Goal: Use online tool/utility: Utilize a website feature to perform a specific function

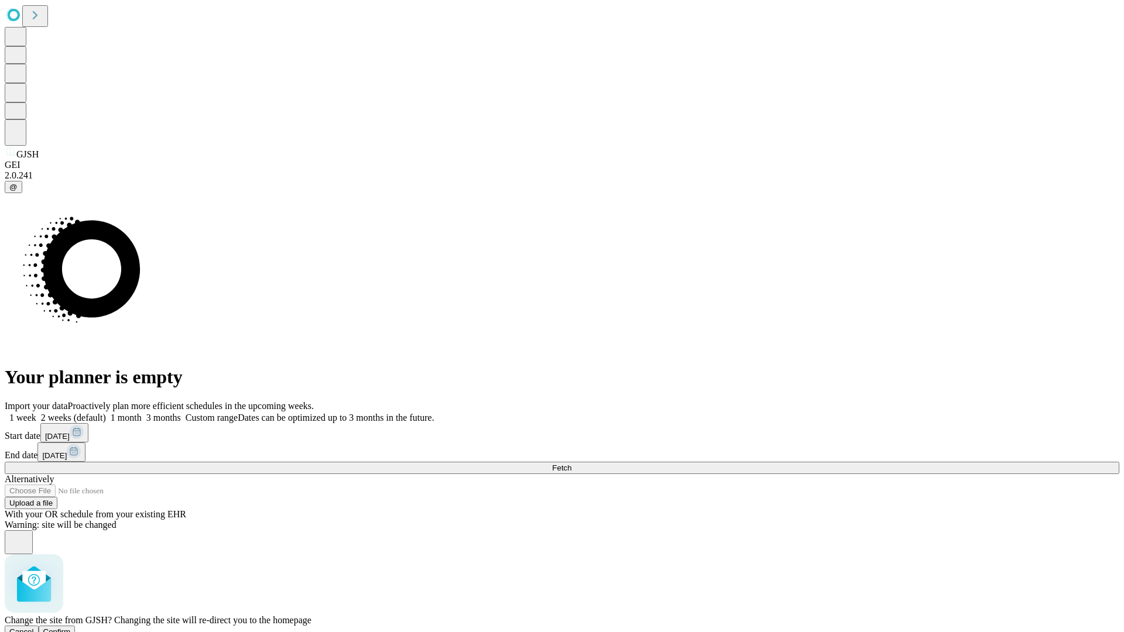
click at [71, 628] on span "Confirm" at bounding box center [57, 632] width 28 height 9
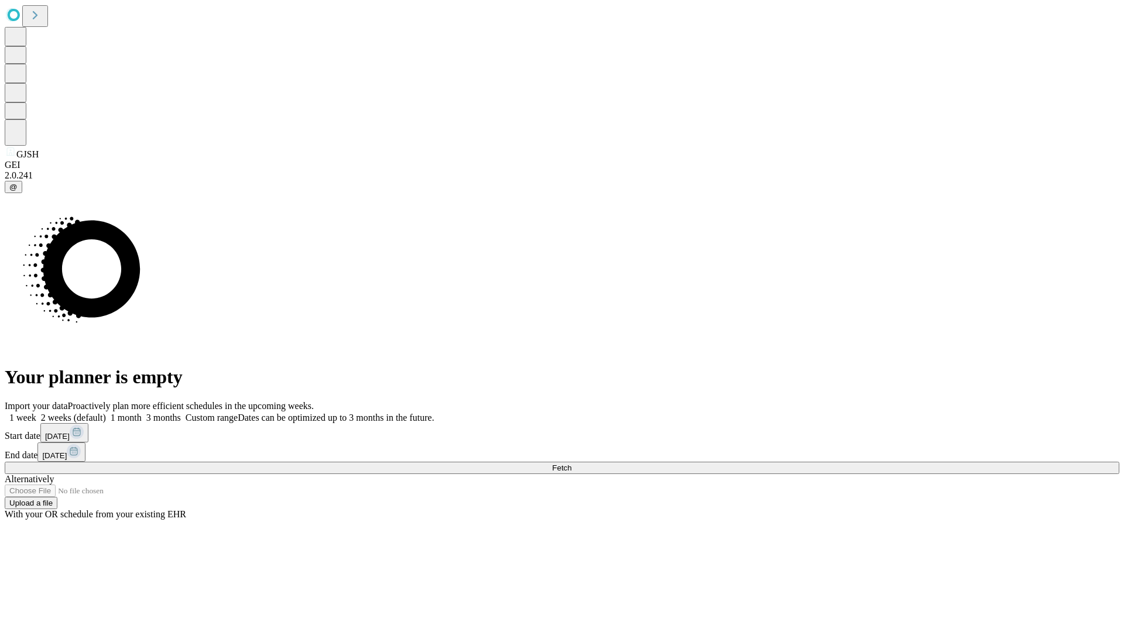
click at [36, 413] on label "1 week" at bounding box center [21, 418] width 32 height 10
click at [571, 464] on span "Fetch" at bounding box center [561, 468] width 19 height 9
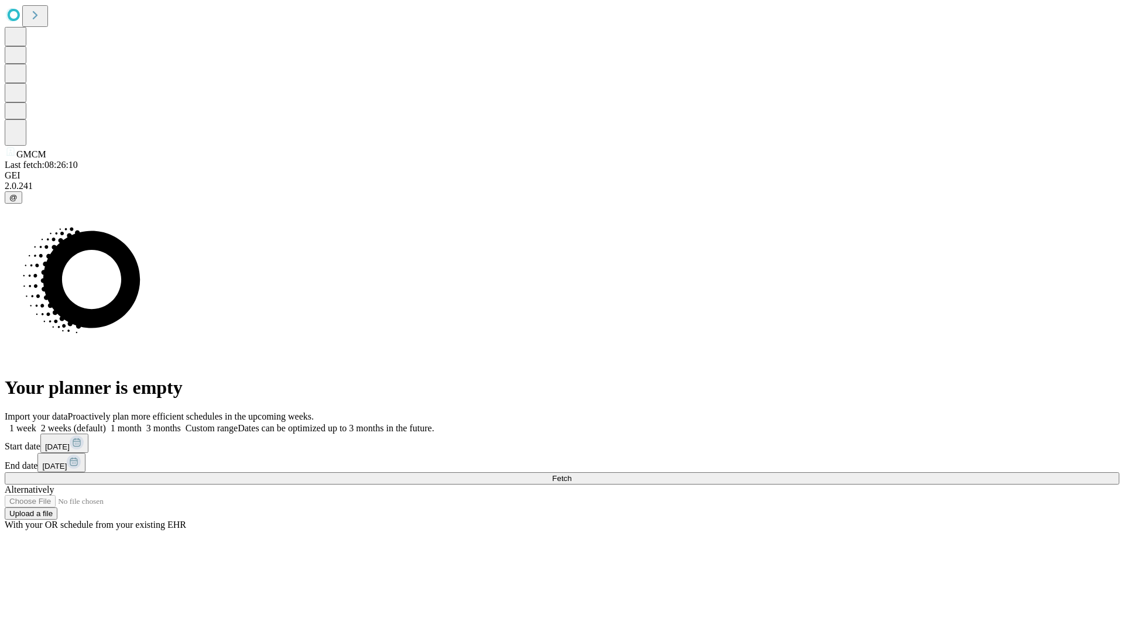
click at [571, 474] on span "Fetch" at bounding box center [561, 478] width 19 height 9
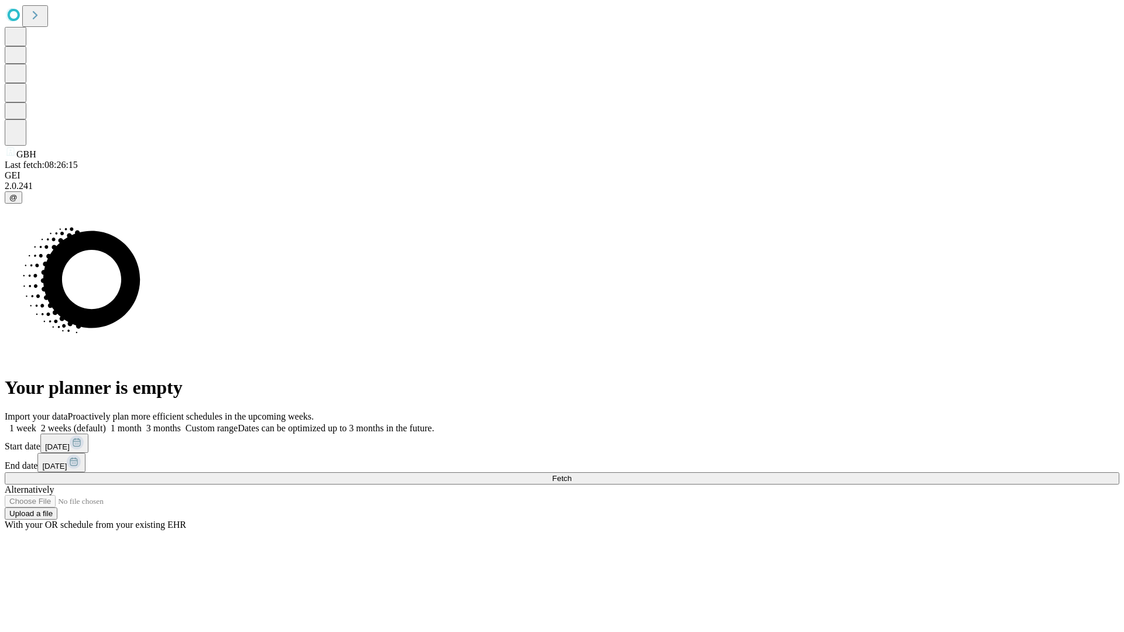
click at [36, 423] on label "1 week" at bounding box center [21, 428] width 32 height 10
click at [571, 474] on span "Fetch" at bounding box center [561, 478] width 19 height 9
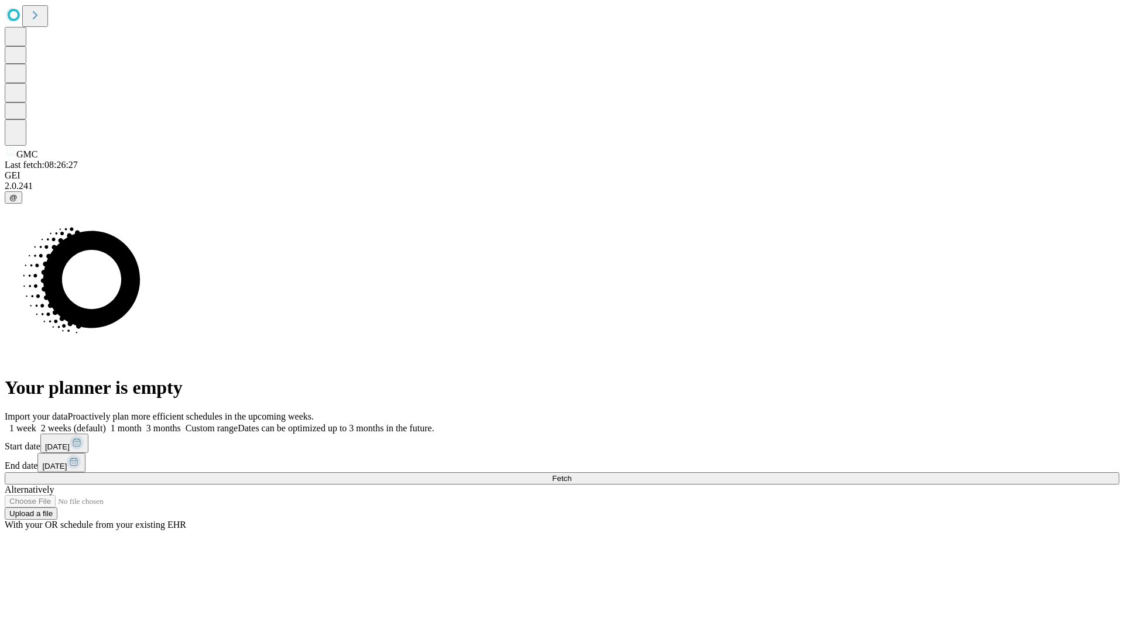
click at [36, 423] on label "1 week" at bounding box center [21, 428] width 32 height 10
click at [571, 474] on span "Fetch" at bounding box center [561, 478] width 19 height 9
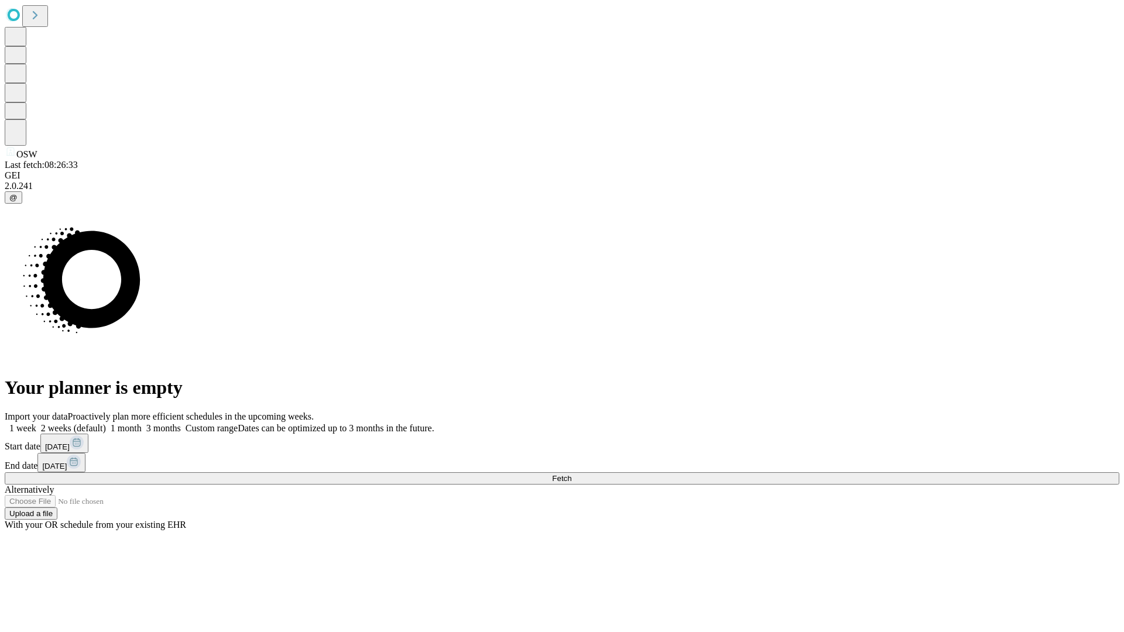
click at [36, 423] on label "1 week" at bounding box center [21, 428] width 32 height 10
click at [571, 474] on span "Fetch" at bounding box center [561, 478] width 19 height 9
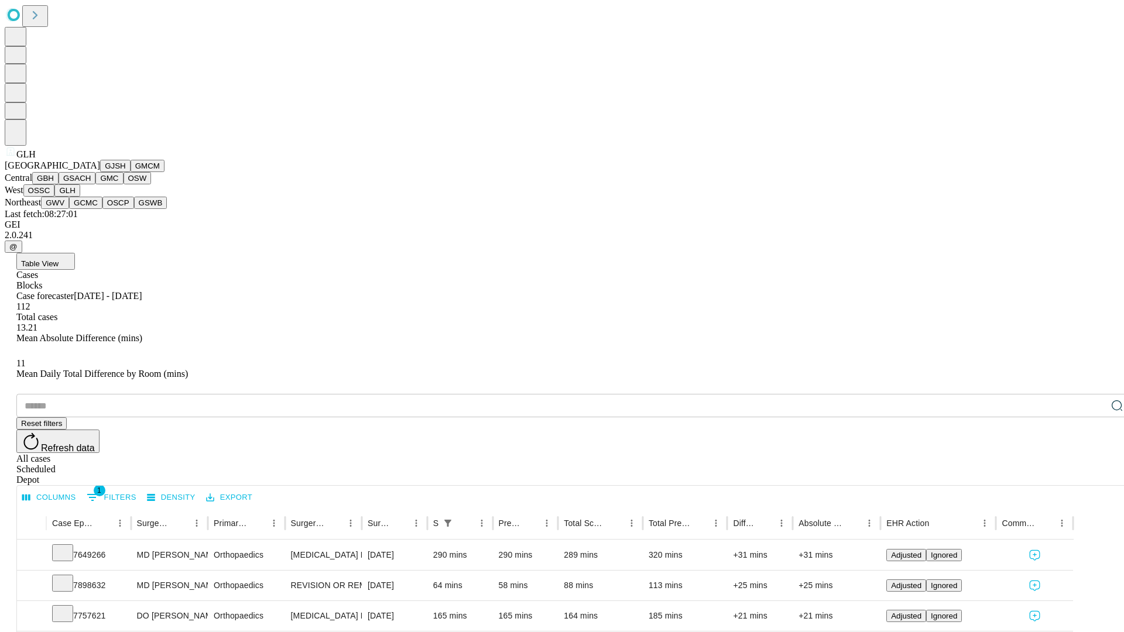
click at [69, 209] on button "GWV" at bounding box center [55, 203] width 28 height 12
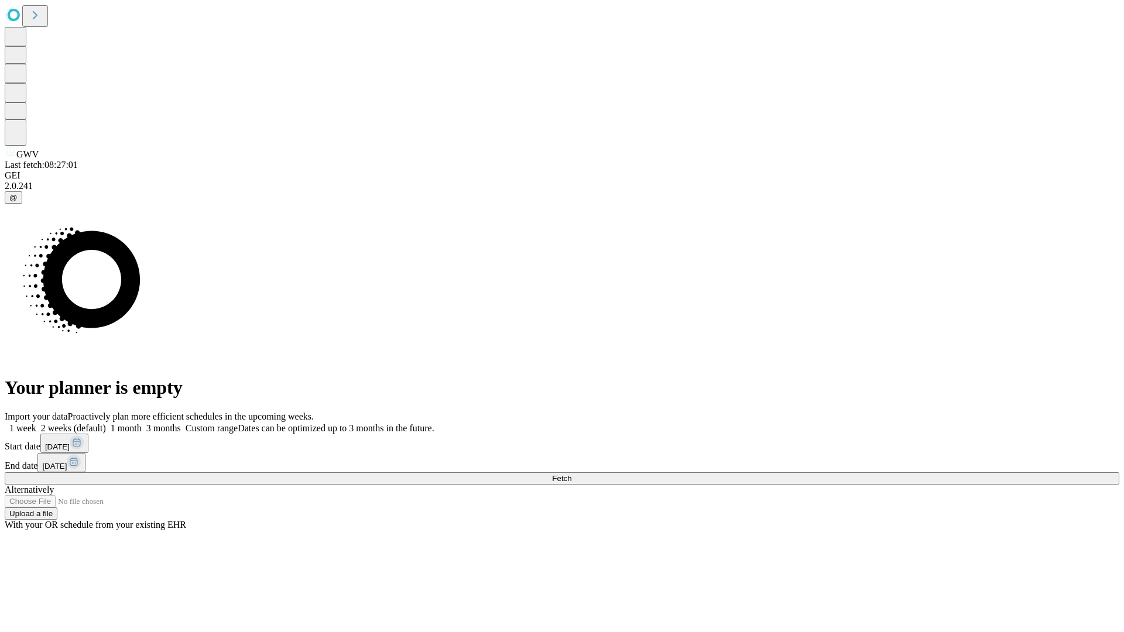
click at [36, 423] on label "1 week" at bounding box center [21, 428] width 32 height 10
click at [571, 474] on span "Fetch" at bounding box center [561, 478] width 19 height 9
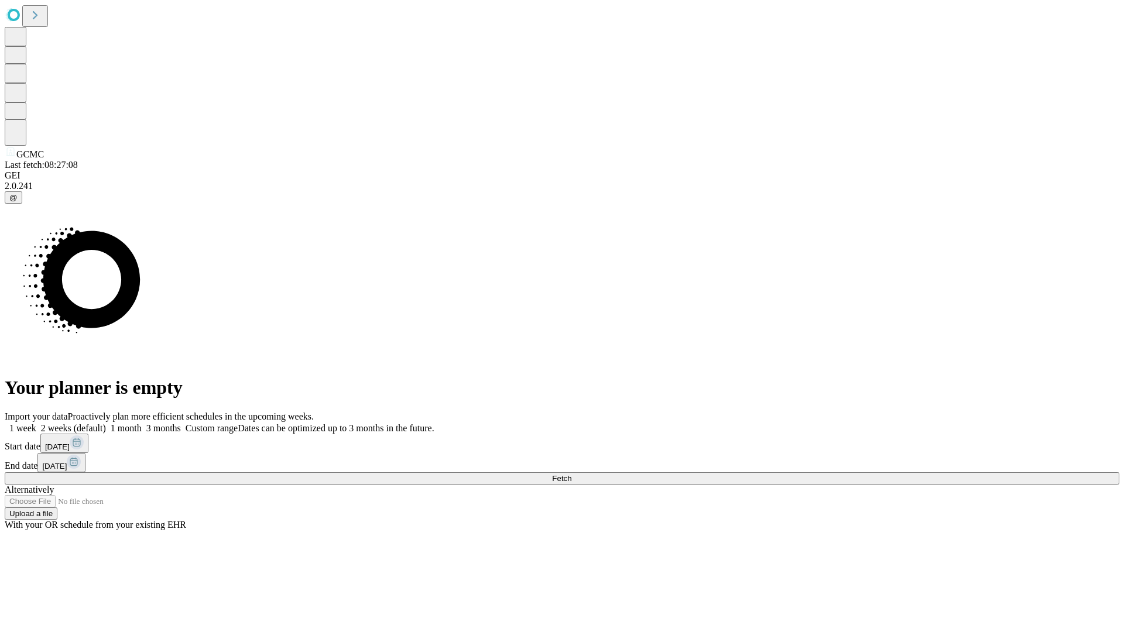
click at [36, 423] on label "1 week" at bounding box center [21, 428] width 32 height 10
click at [571, 474] on span "Fetch" at bounding box center [561, 478] width 19 height 9
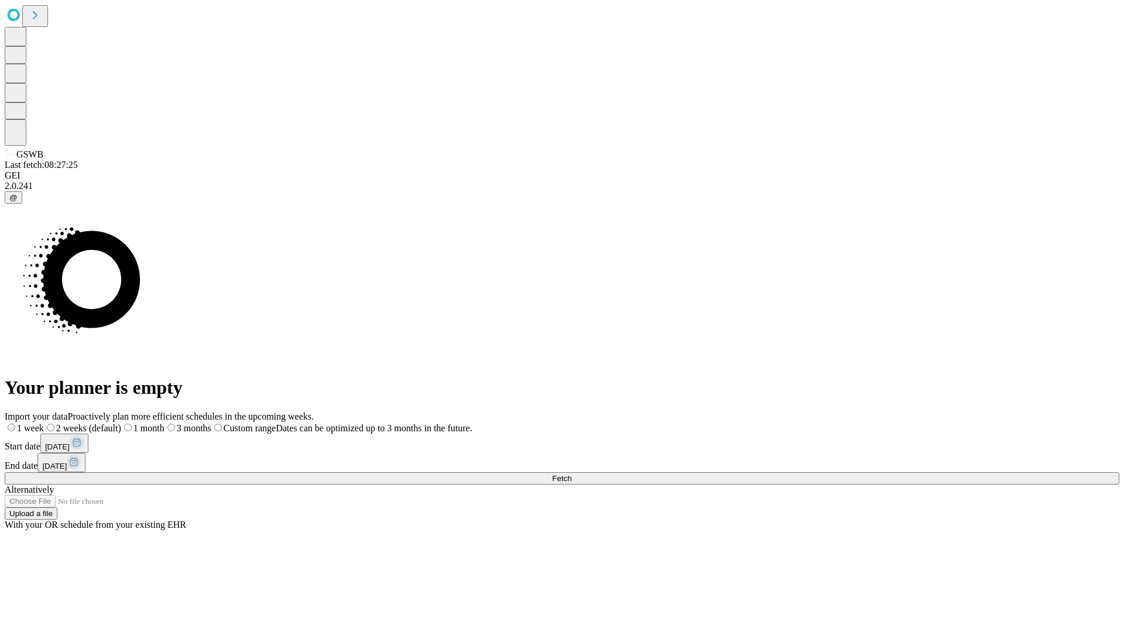
click at [44, 423] on label "1 week" at bounding box center [24, 428] width 39 height 10
click at [571, 474] on span "Fetch" at bounding box center [561, 478] width 19 height 9
